Goal: Information Seeking & Learning: Learn about a topic

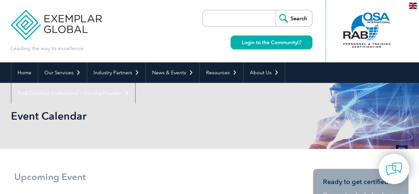
click at [67, 25] on img at bounding box center [56, 20] width 91 height 40
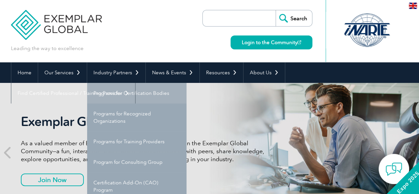
click at [119, 95] on link "Programs for Certification Bodies" at bounding box center [136, 93] width 99 height 21
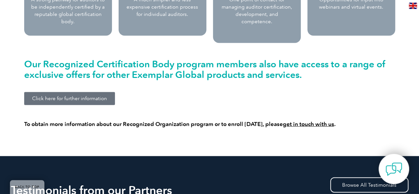
scroll to position [696, 0]
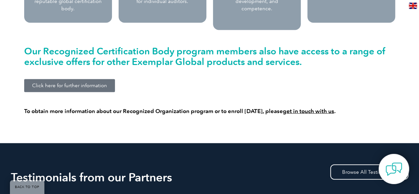
click at [93, 83] on span "Click here for further information" at bounding box center [69, 85] width 75 height 5
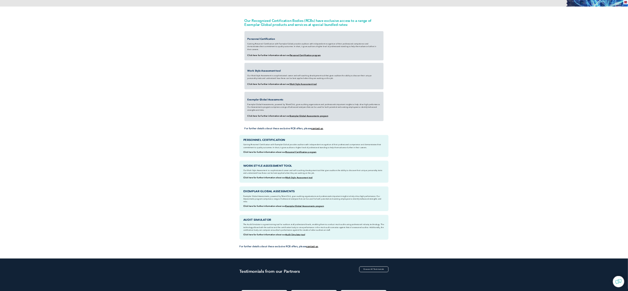
scroll to position [132, 0]
